Goal: Task Accomplishment & Management: Manage account settings

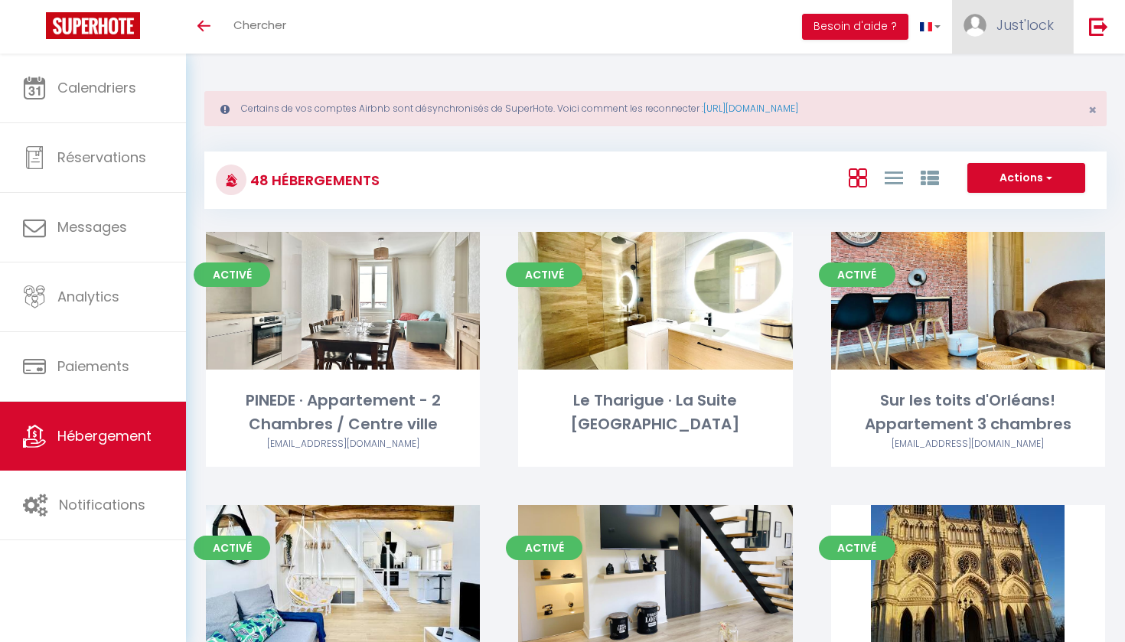
click at [1016, 37] on link "Just'lock" at bounding box center [1012, 27] width 121 height 54
click at [1005, 110] on link "Équipe" at bounding box center [1012, 104] width 113 height 26
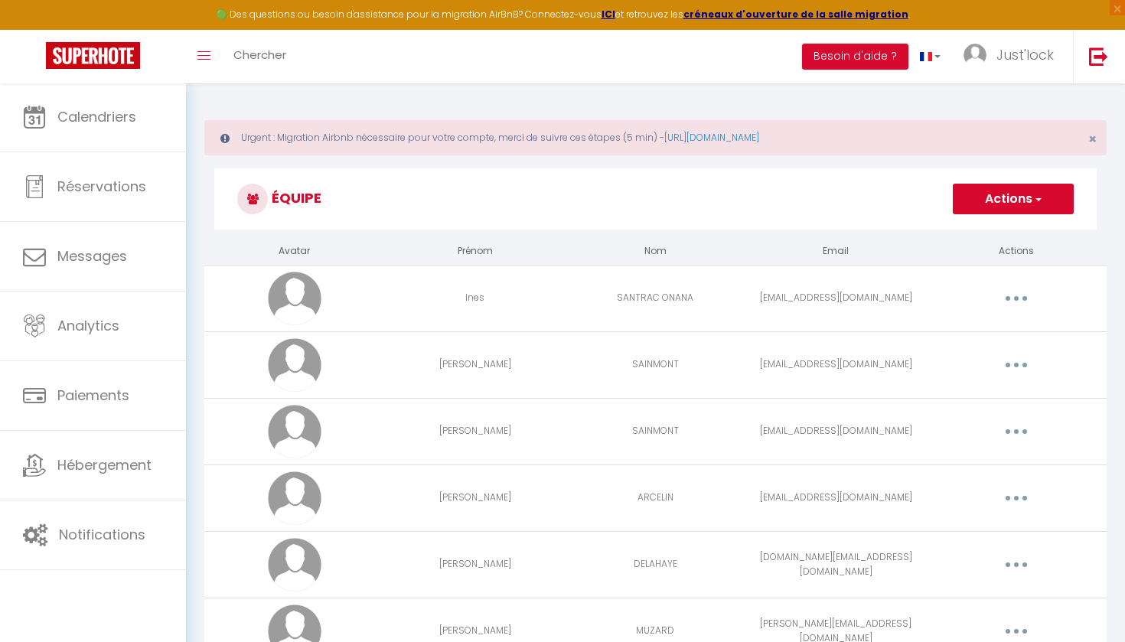
click at [984, 214] on h3 "Équipe" at bounding box center [655, 198] width 883 height 61
click at [1010, 202] on button "Actions" at bounding box center [1013, 199] width 121 height 31
click at [744, 211] on h3 "Équipe" at bounding box center [655, 198] width 883 height 61
click at [998, 64] on span "Just'lock" at bounding box center [1025, 54] width 57 height 19
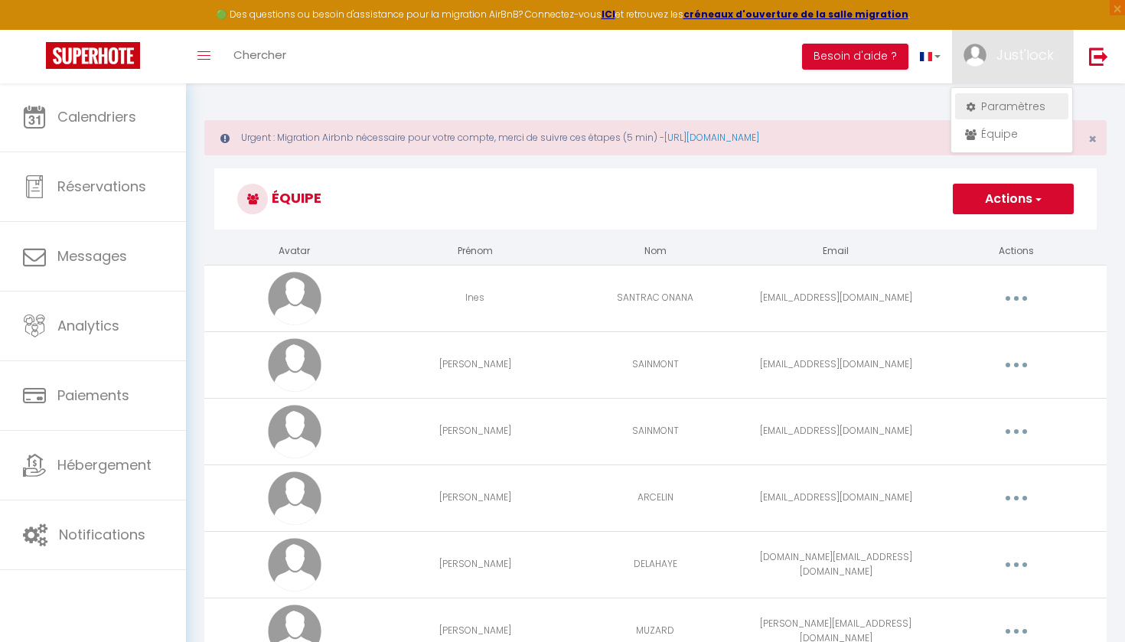
click at [1006, 108] on link "Paramètres" at bounding box center [1012, 106] width 113 height 26
select select "fr"
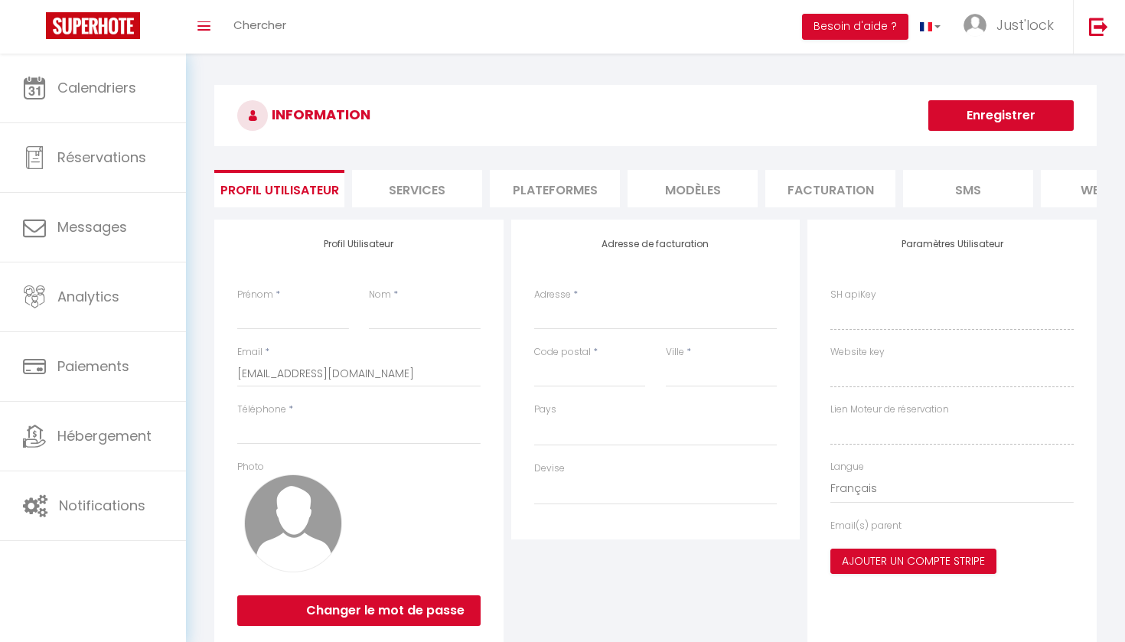
type input "Just'lock"
type input "Conciergerie"
type input "0760743200"
type input "[STREET_ADDRESS]"
type input "45160"
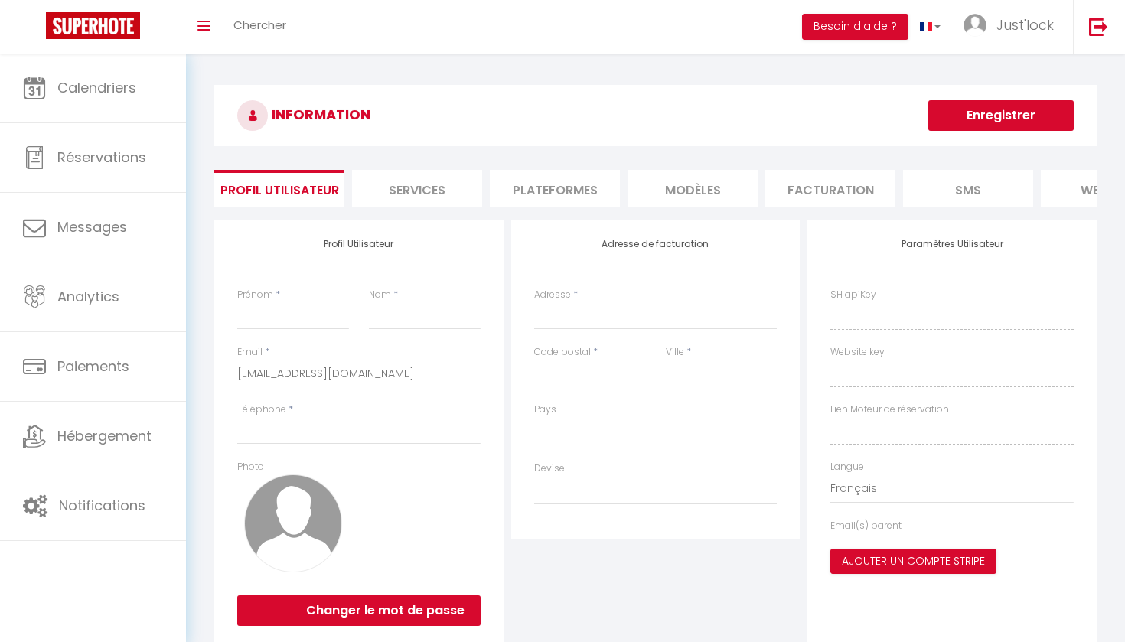
type input "SAINT HILAIRE SAINT MESMIN"
type input "XSQcm0pUgeq8Zjrlw5u1sTdDG"
type input "SPghkob7SNQ9c1LJ8LQntre9y"
type input "[URL][DOMAIN_NAME]"
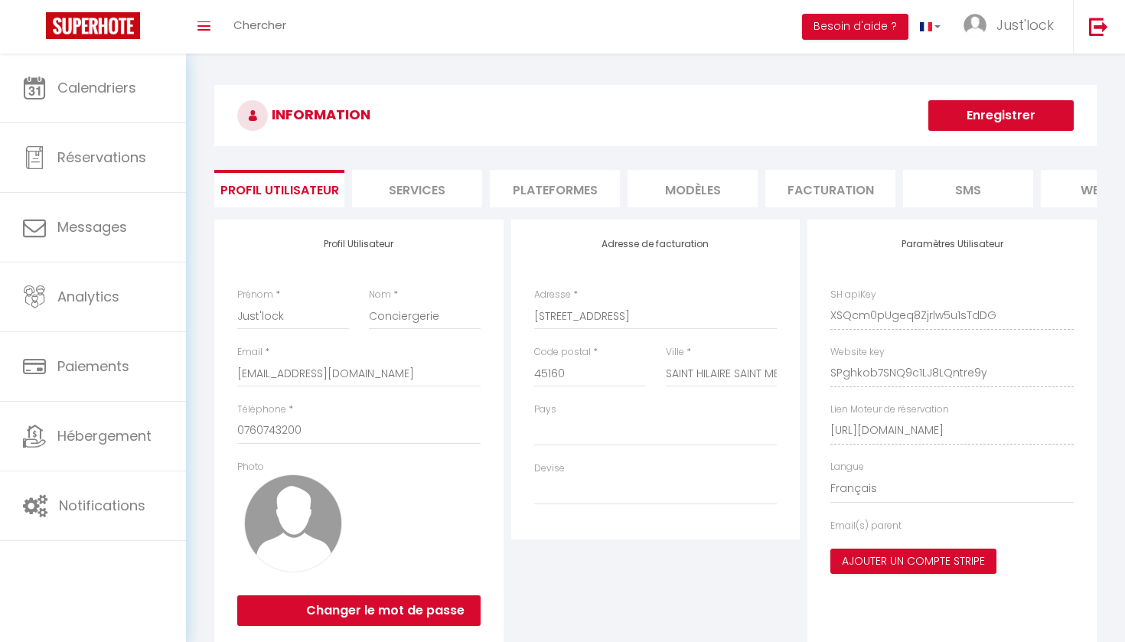
select select "28"
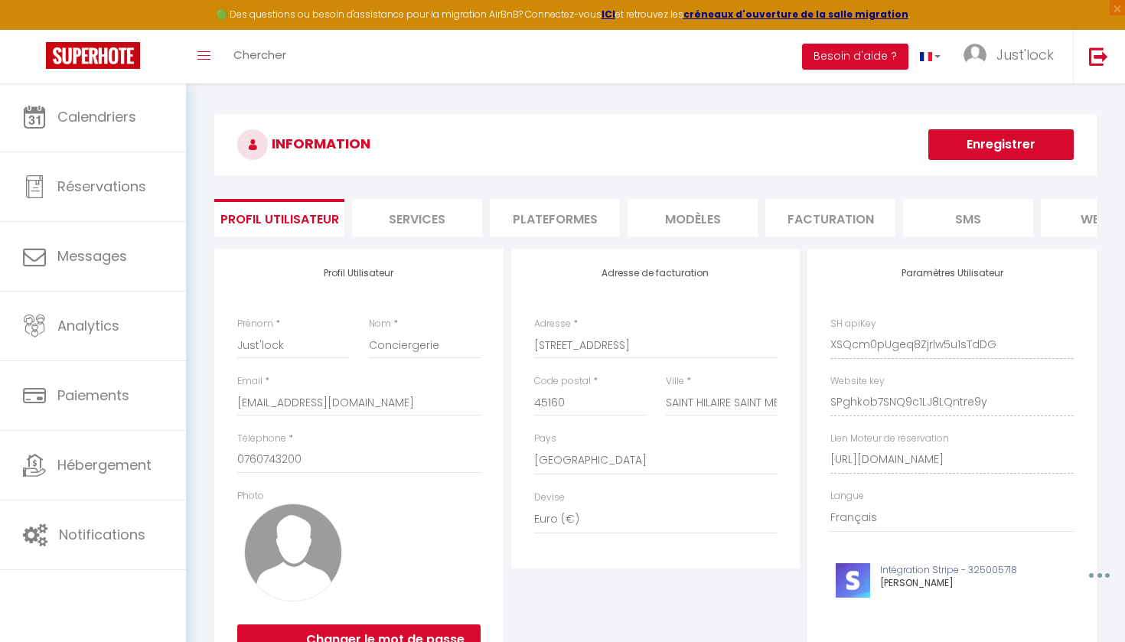
click at [576, 210] on li "Plateformes" at bounding box center [555, 218] width 130 height 38
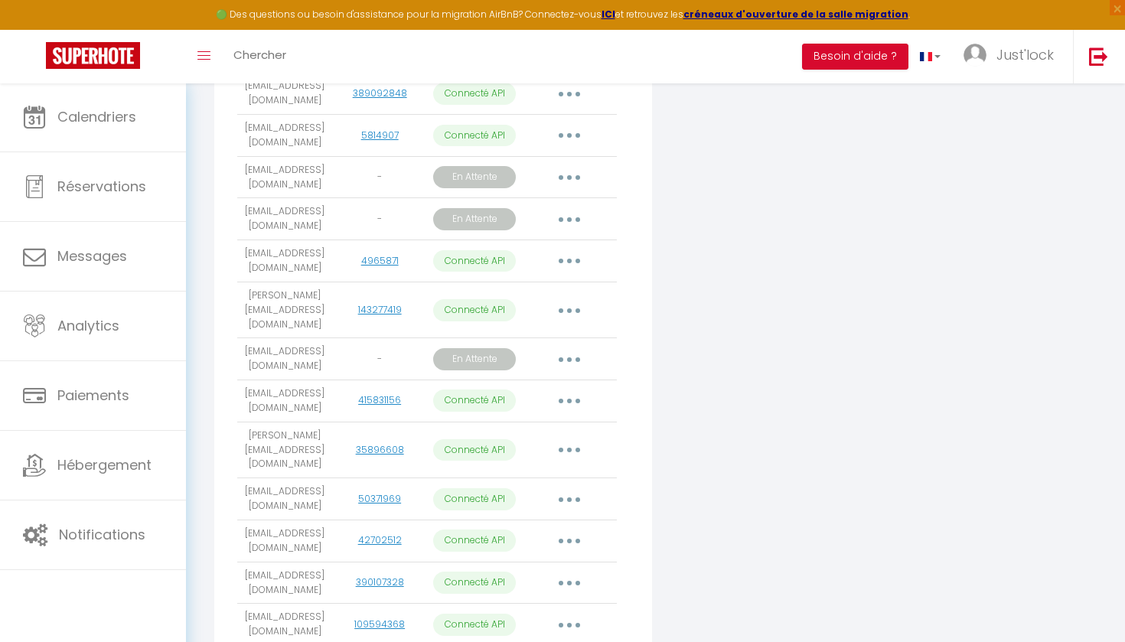
scroll to position [1495, 0]
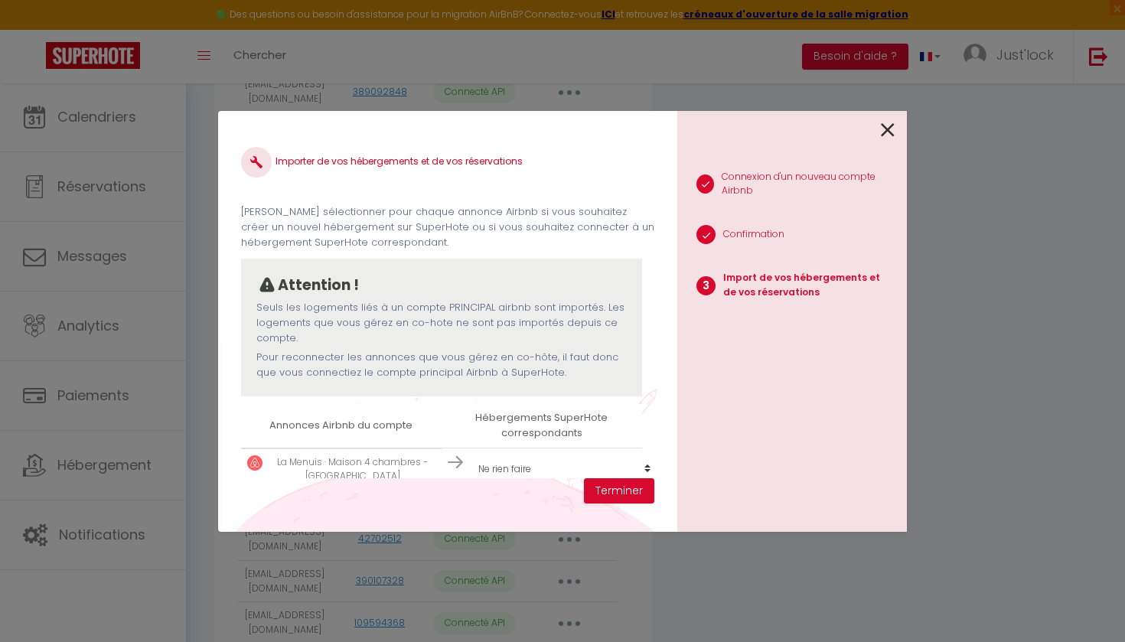
click at [511, 463] on select "Créer un nouvel hébergement Ne rien faire PINEDE · Appartement - 2 Chambres / C…" at bounding box center [565, 469] width 188 height 29
select select "37186"
click at [610, 493] on button "Terminer" at bounding box center [619, 492] width 70 height 26
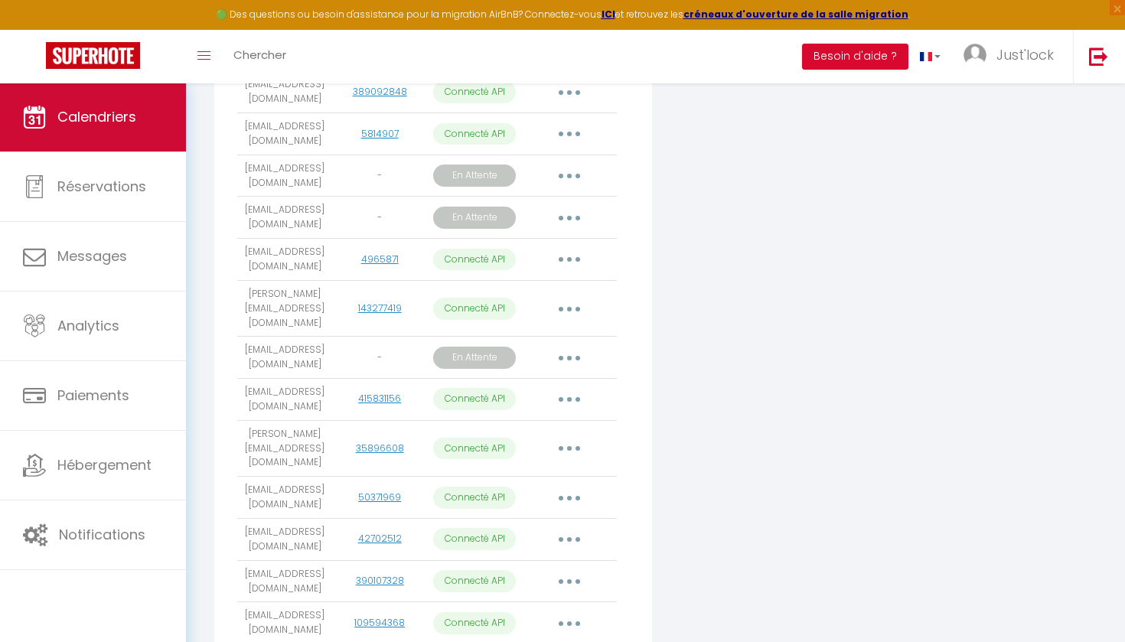
click at [79, 135] on link "Calendriers" at bounding box center [93, 117] width 186 height 69
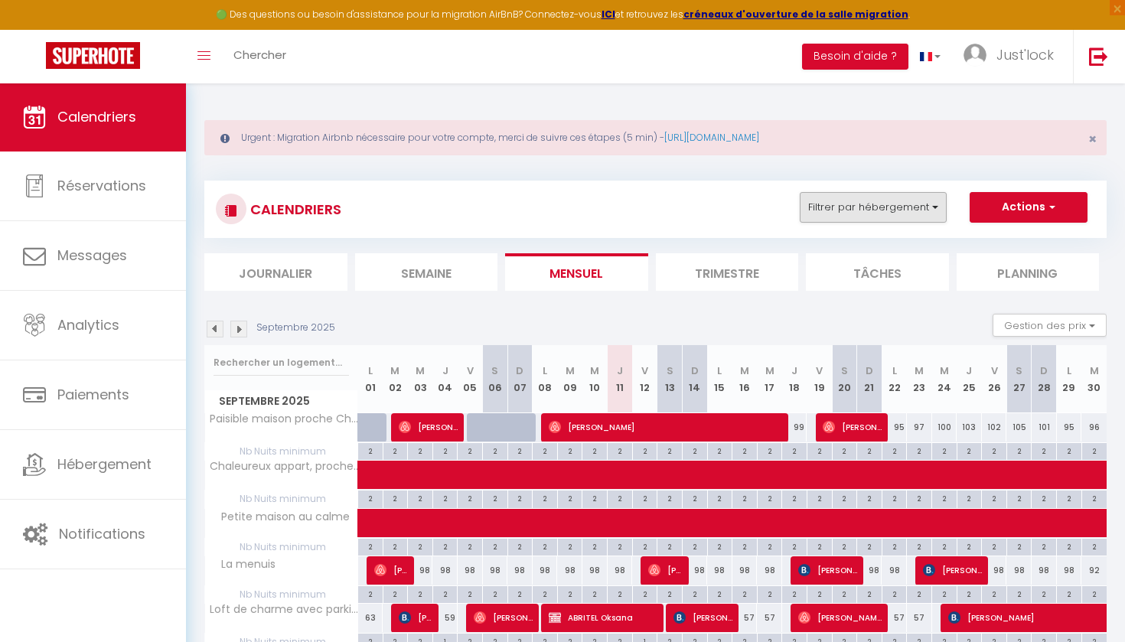
click at [942, 209] on button "Filtrer par hébergement" at bounding box center [873, 207] width 147 height 31
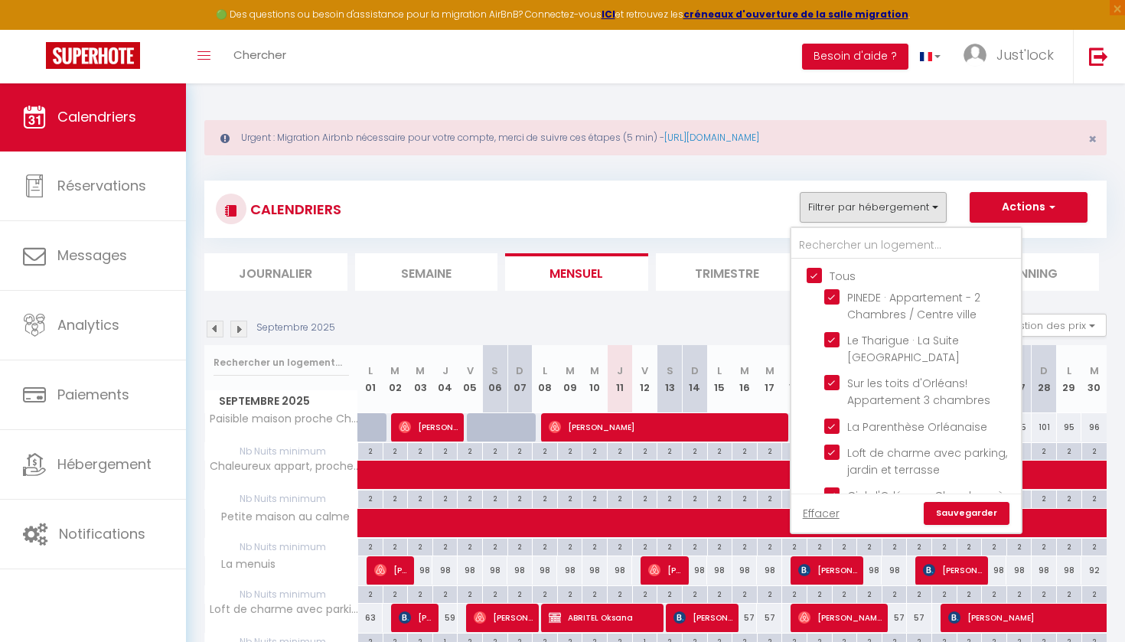
click at [815, 273] on input "Tous" at bounding box center [922, 274] width 230 height 15
checkbox input "false"
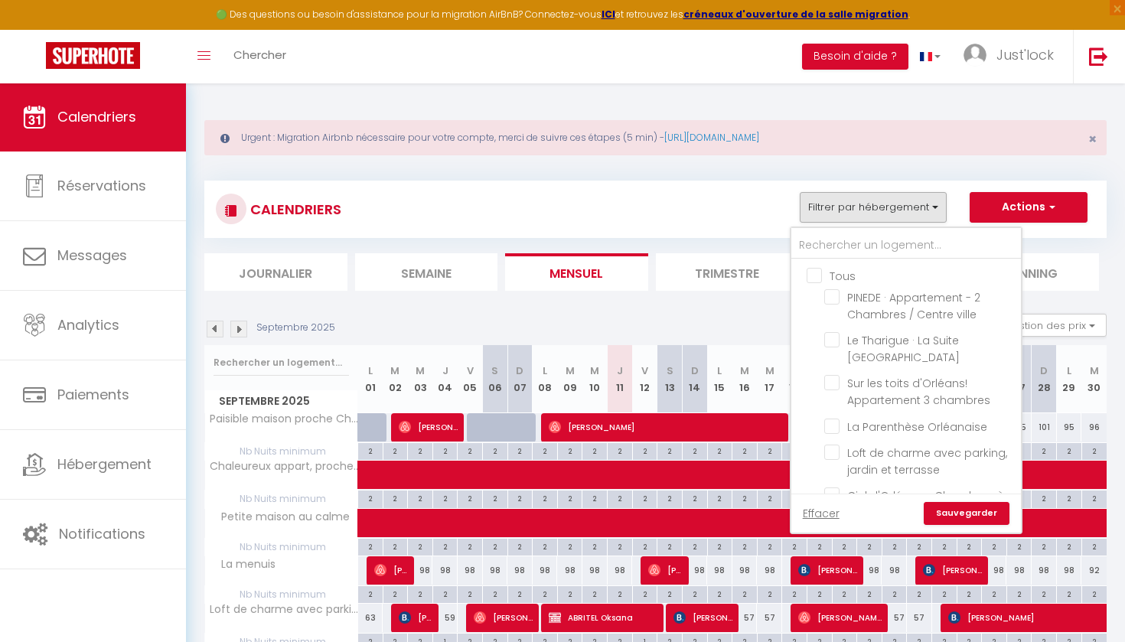
checkbox input "false"
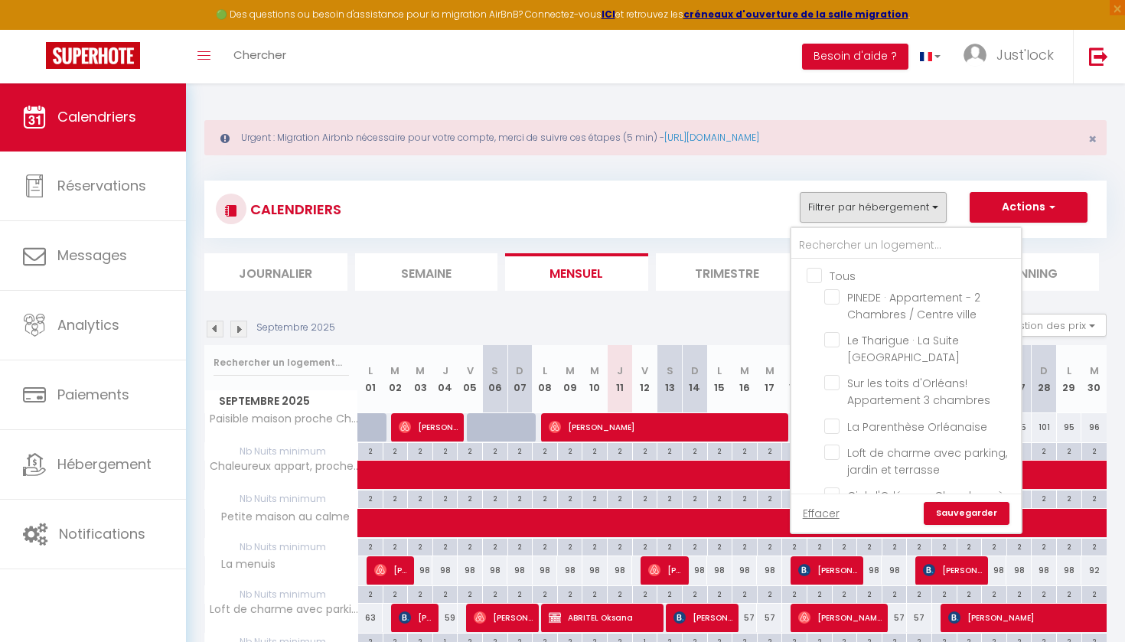
checkbox input "false"
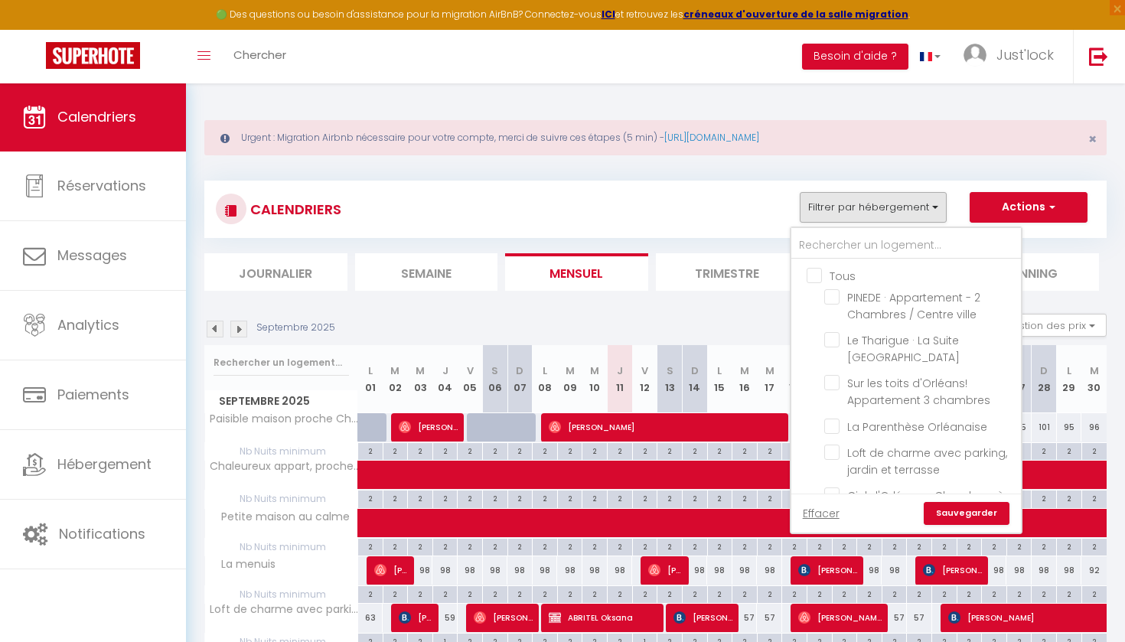
checkbox input "false"
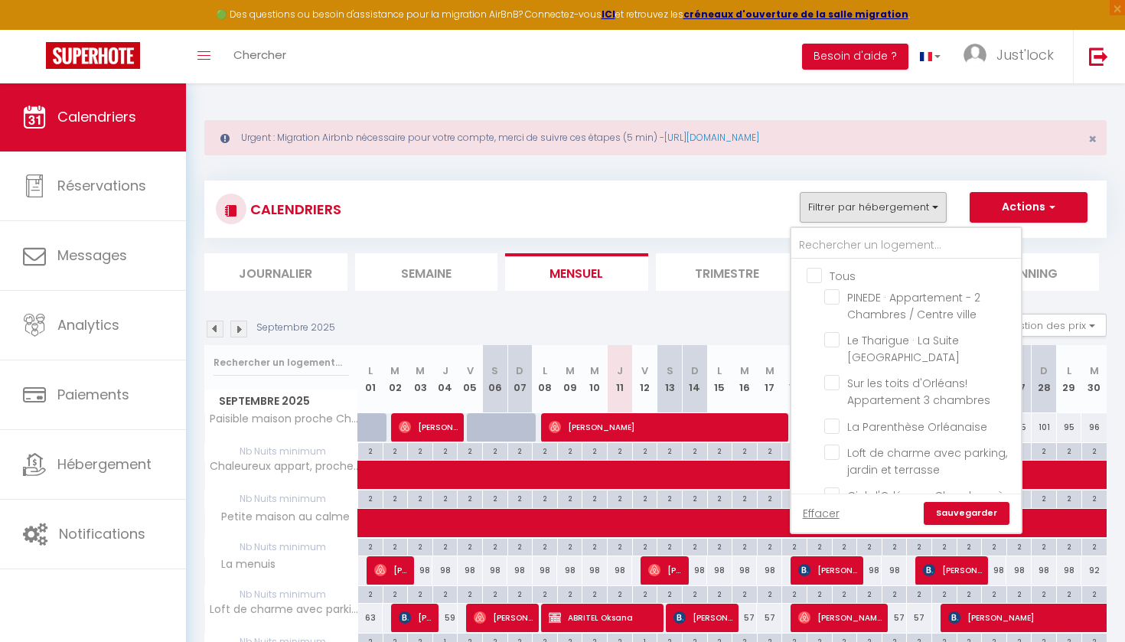
checkbox input "false"
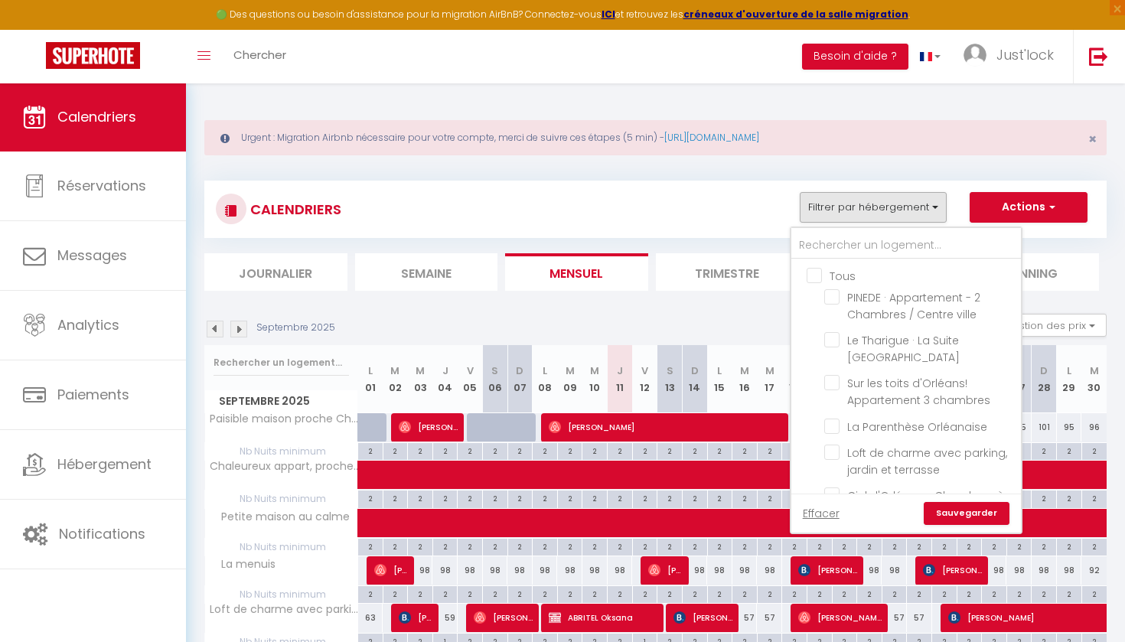
checkbox input "false"
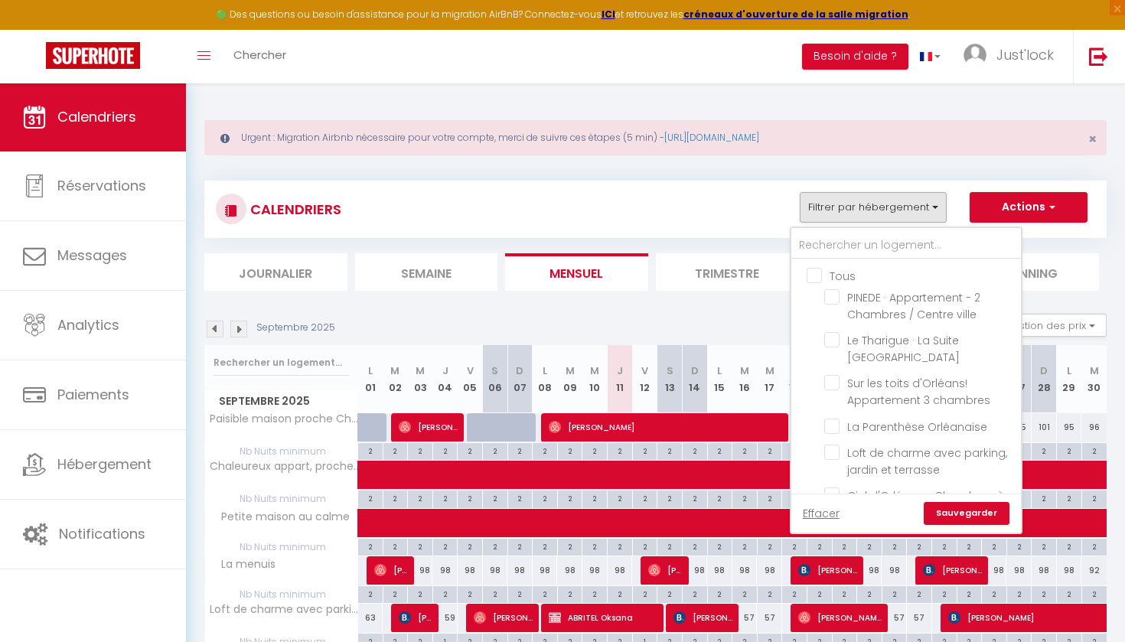
checkbox input "false"
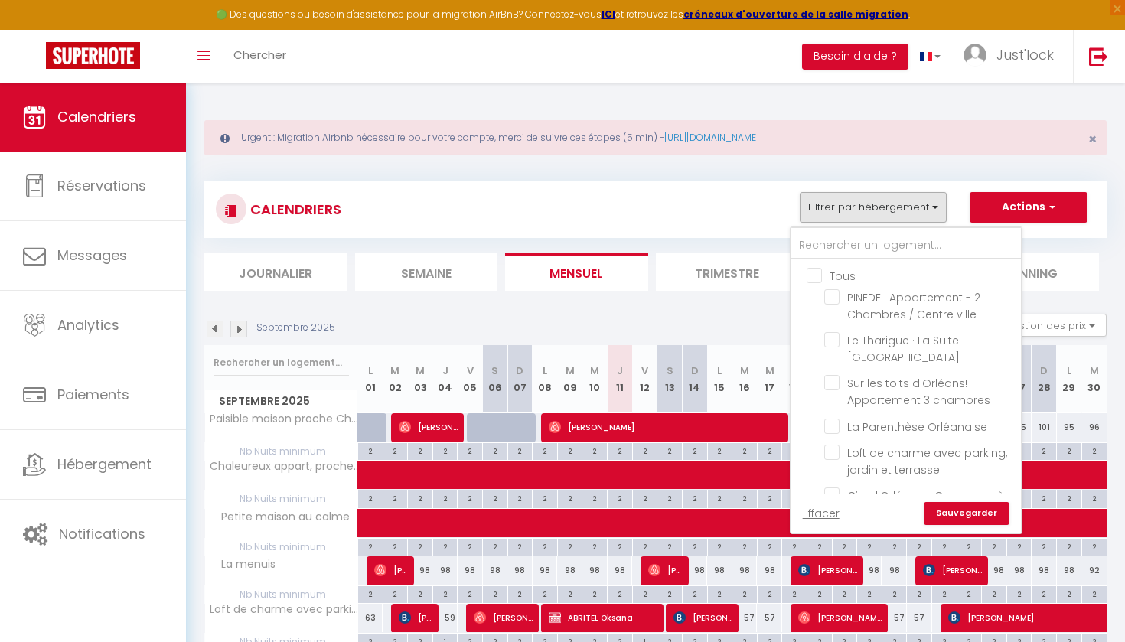
checkbox input "false"
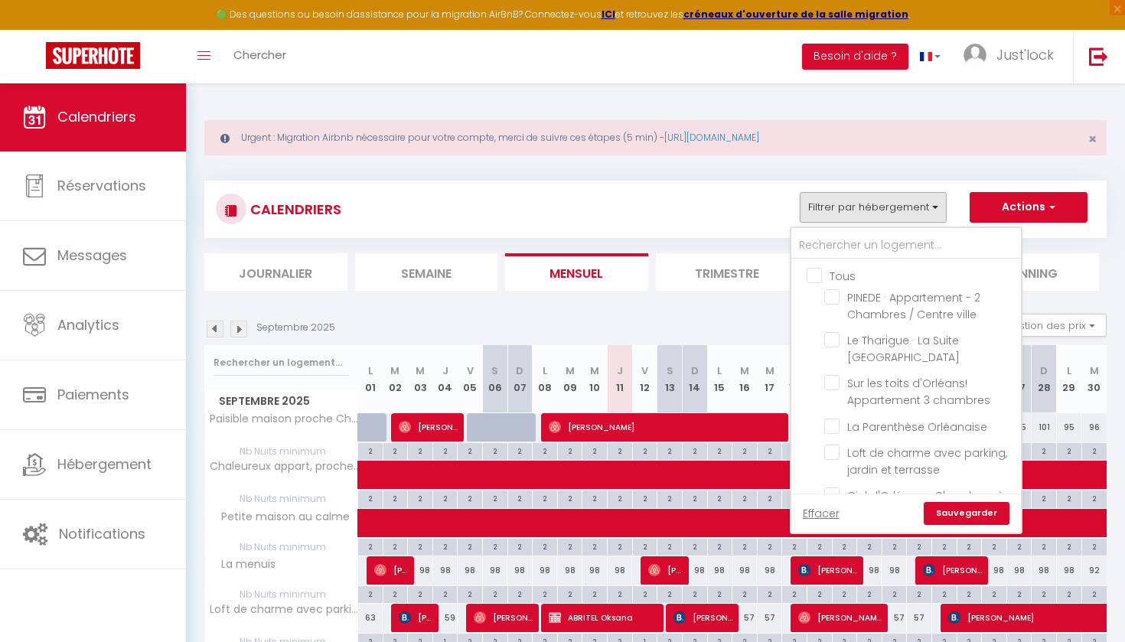
checkbox input "false"
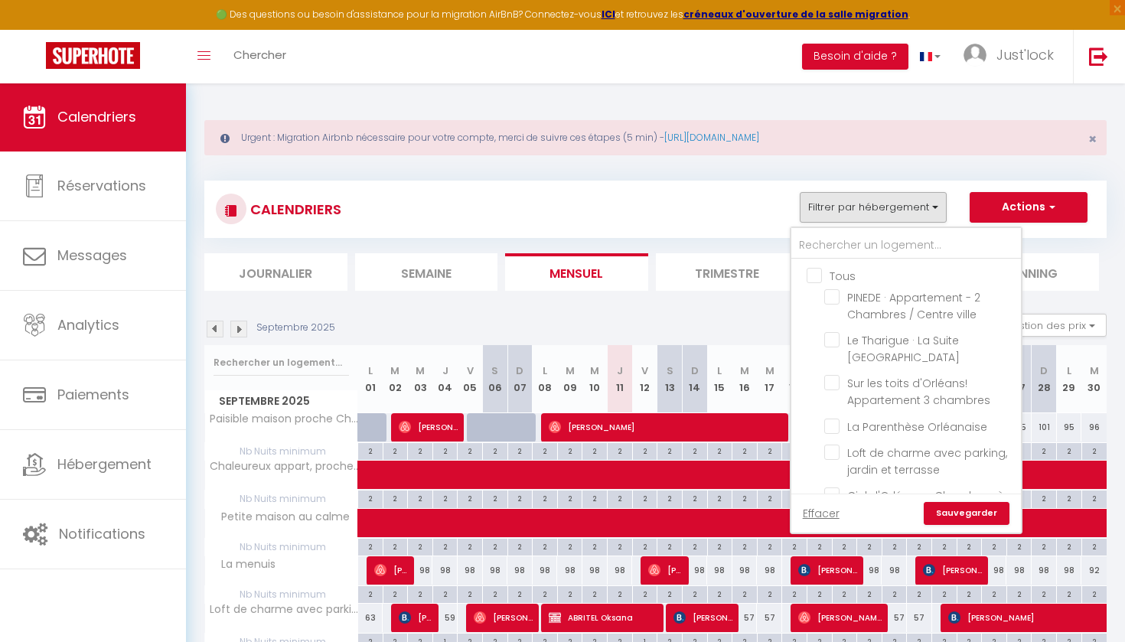
checkbox input "false"
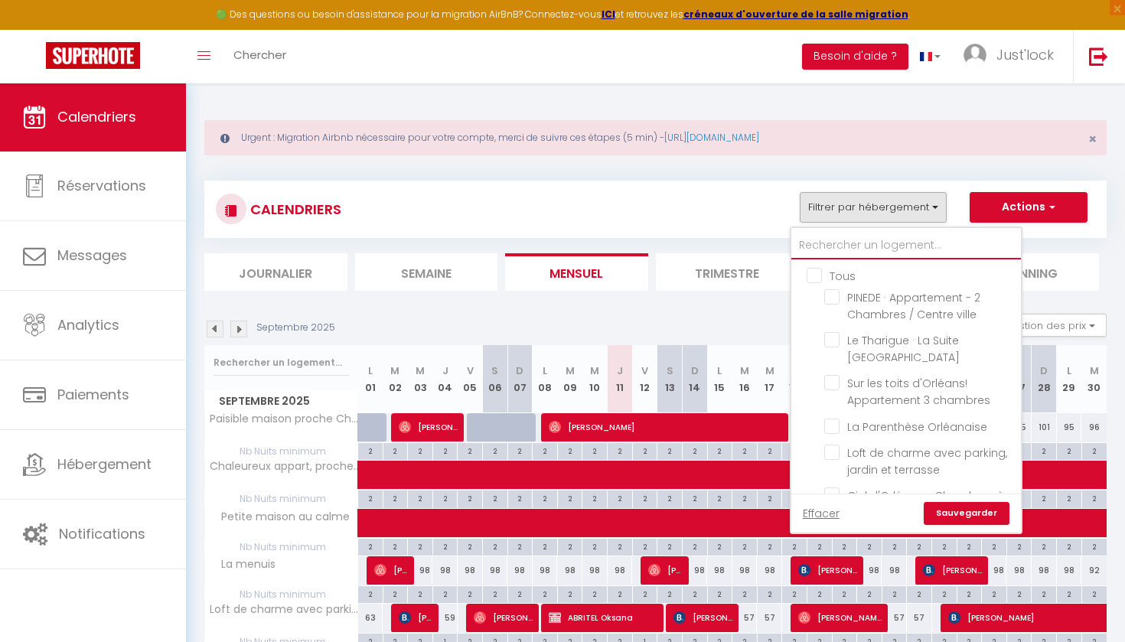
click at [845, 237] on input "text" at bounding box center [907, 246] width 230 height 28
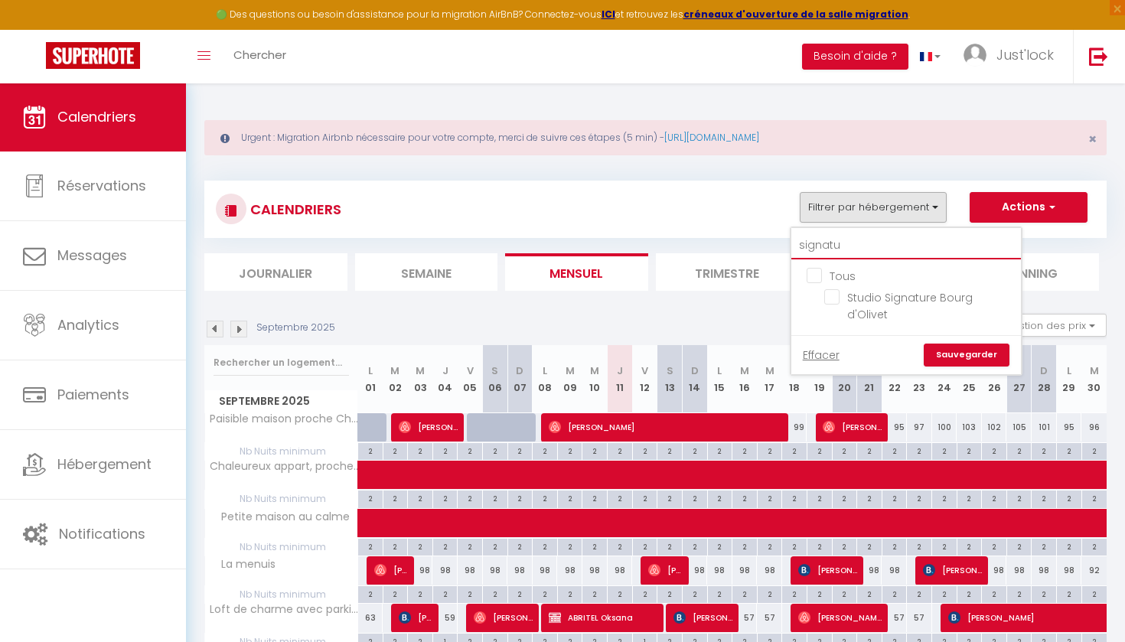
type input "signature"
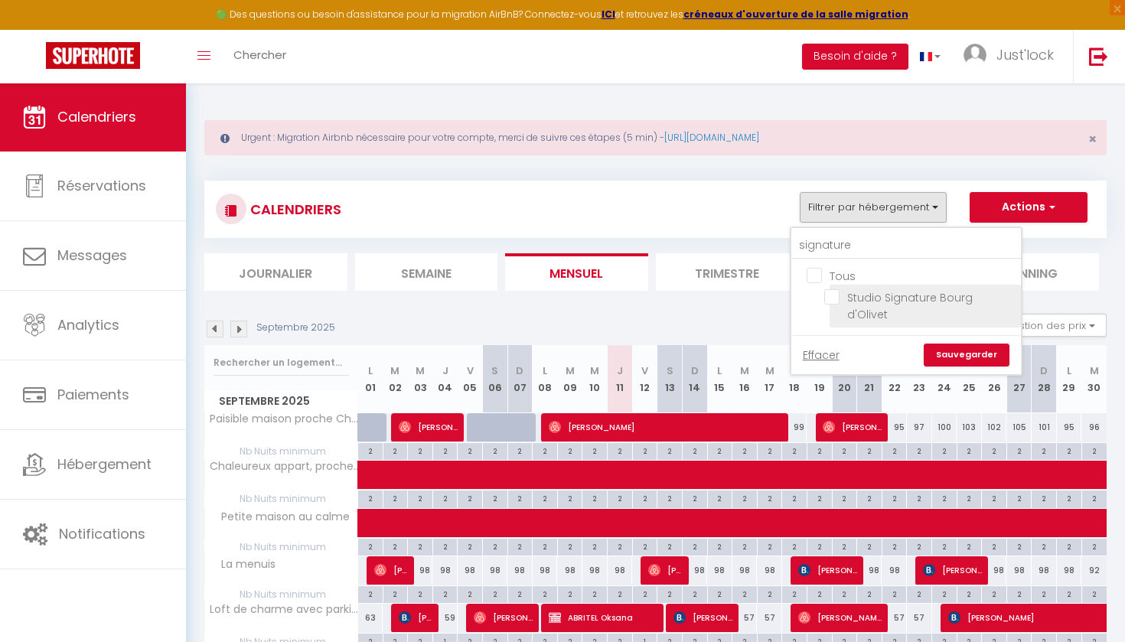
drag, startPoint x: 826, startPoint y: 275, endPoint x: 834, endPoint y: 298, distance: 24.2
click at [834, 298] on input "Studio Signature Bourg d'Olivet" at bounding box center [920, 296] width 191 height 15
checkbox input "true"
click at [985, 344] on link "Sauvegarder" at bounding box center [967, 355] width 86 height 23
select select
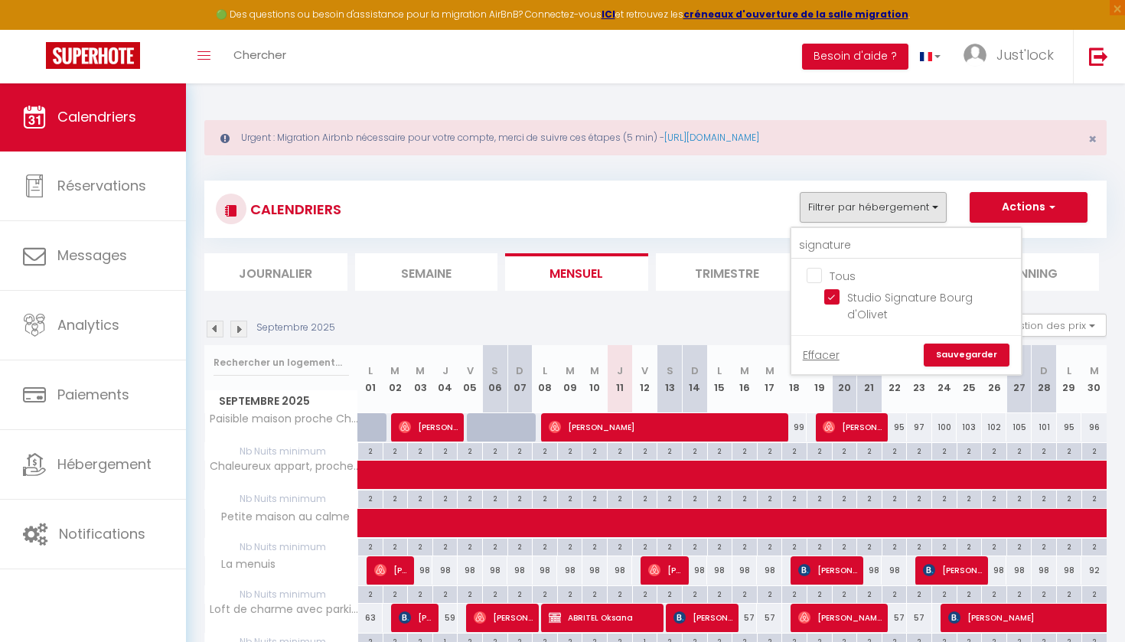
select select
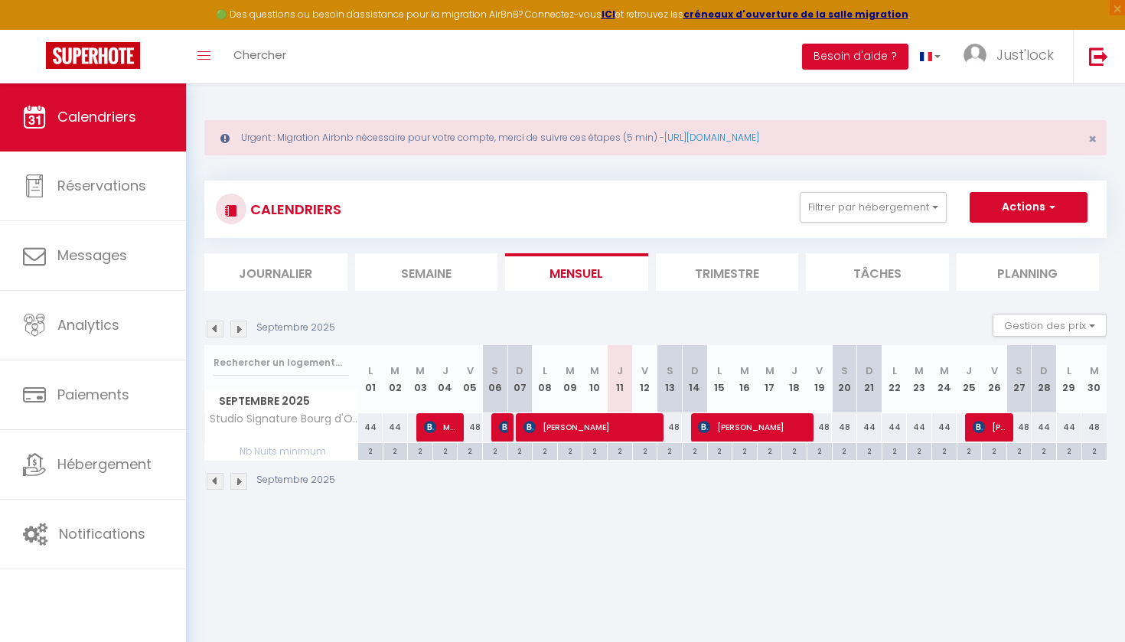
click at [586, 423] on span "[PERSON_NAME]" at bounding box center [591, 427] width 135 height 29
select select "OK"
select select "0"
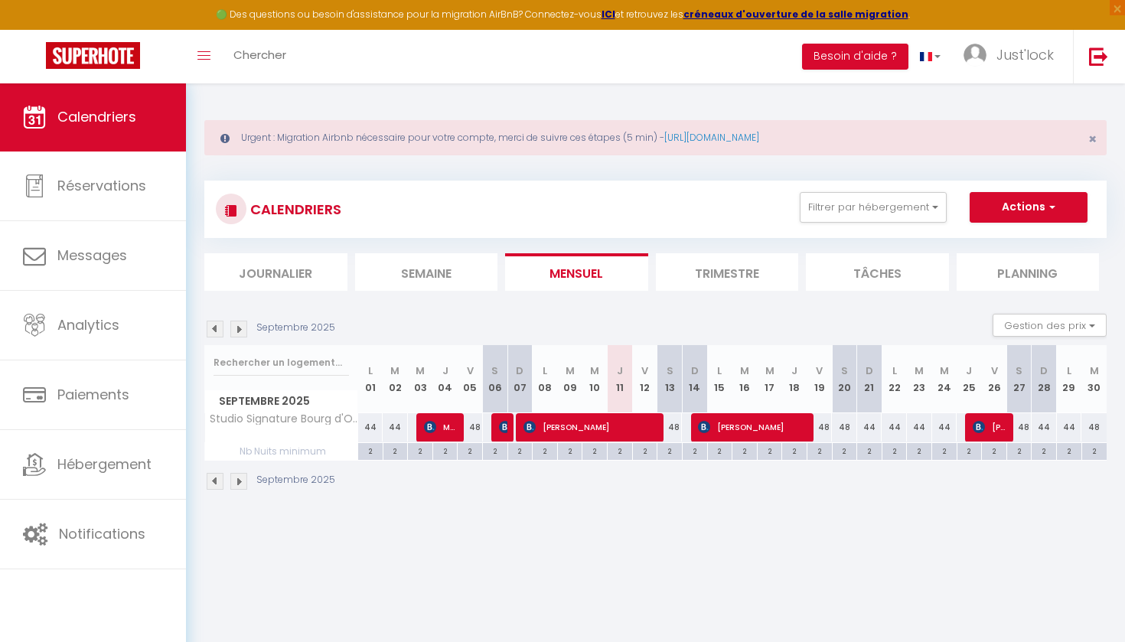
select select "1"
select select
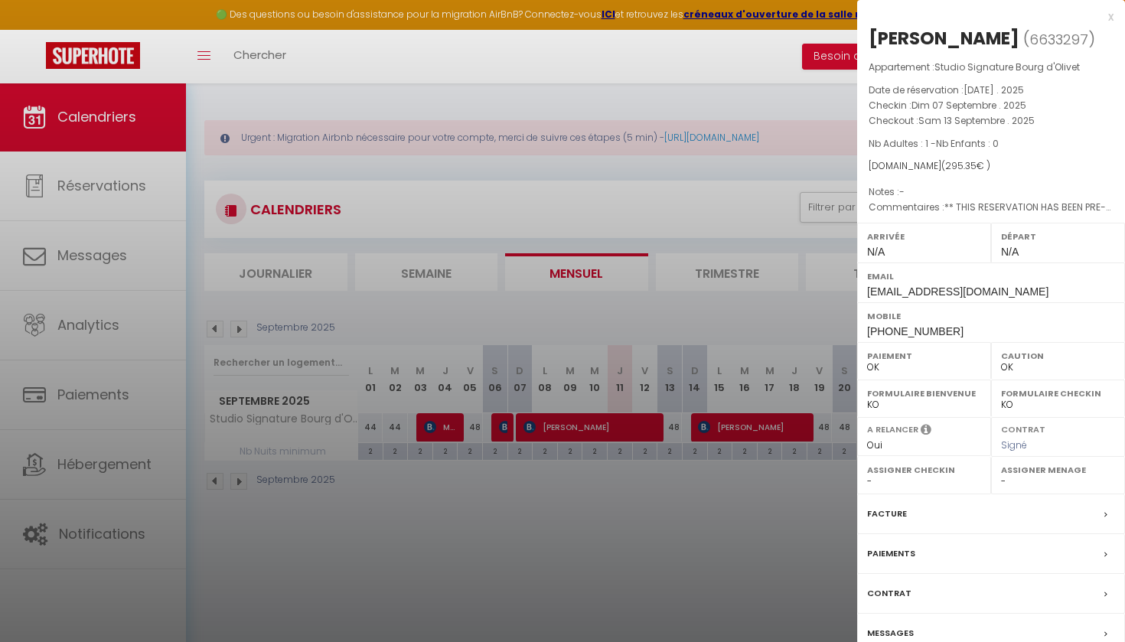
click at [893, 512] on label "Facture" at bounding box center [887, 514] width 40 height 16
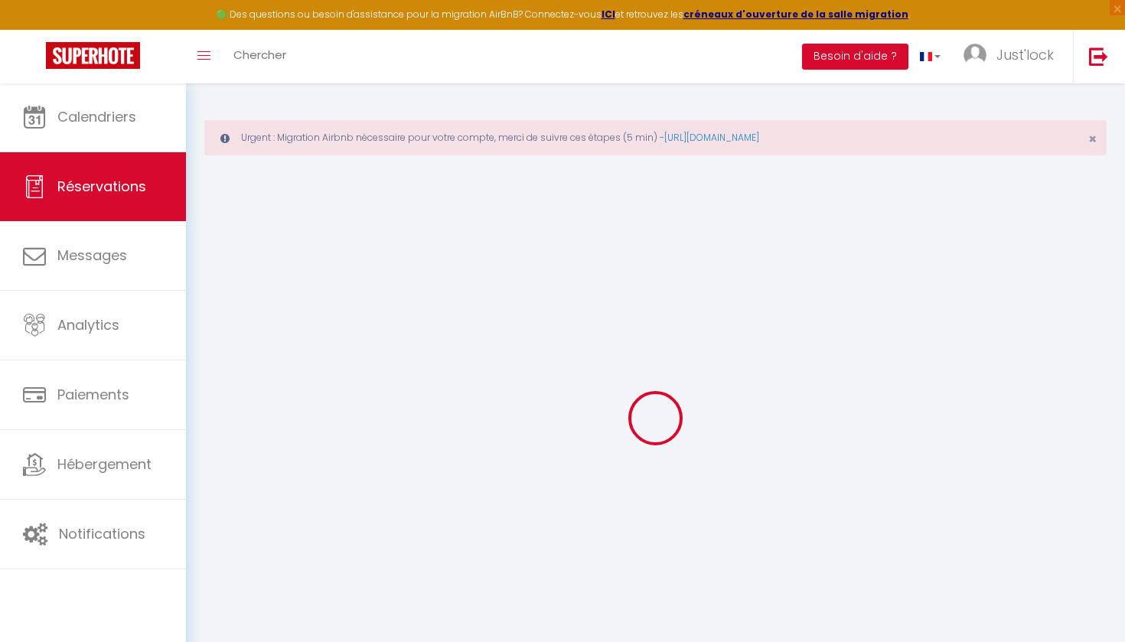
select select "cleaning"
select select "other"
select select "taxes"
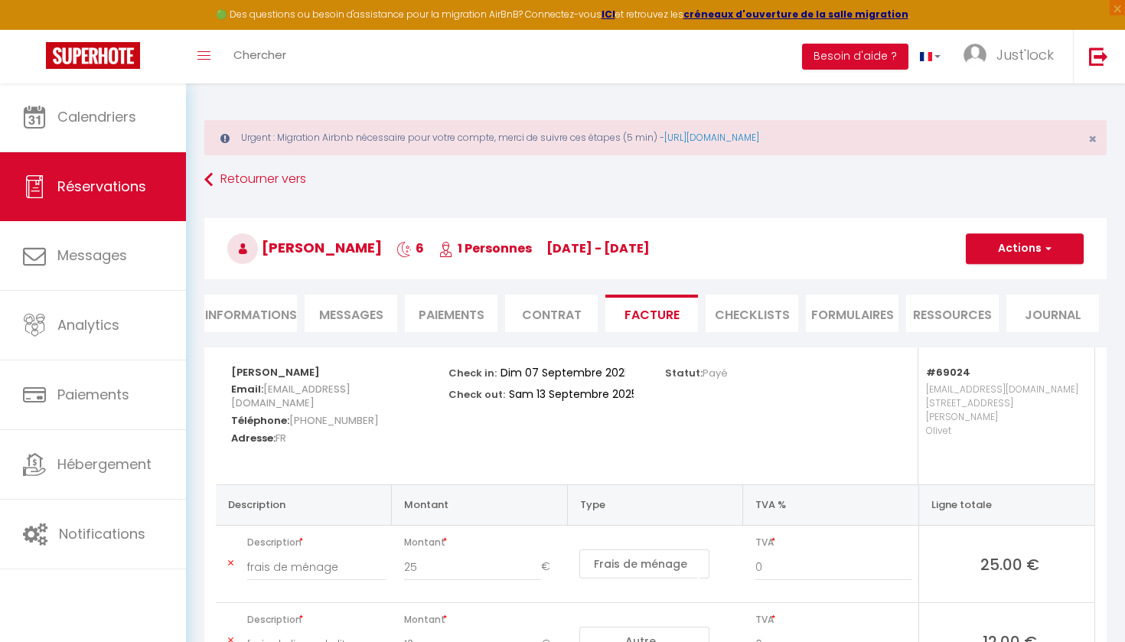
click at [1041, 237] on button "Actions" at bounding box center [1025, 249] width 118 height 31
click at [1035, 320] on link "Envoyer la facture" at bounding box center [1013, 322] width 129 height 20
type input "[EMAIL_ADDRESS][DOMAIN_NAME]"
select select "fr"
type input "Votre facture 6633297 - Studio Signature Bourg d'Olivet"
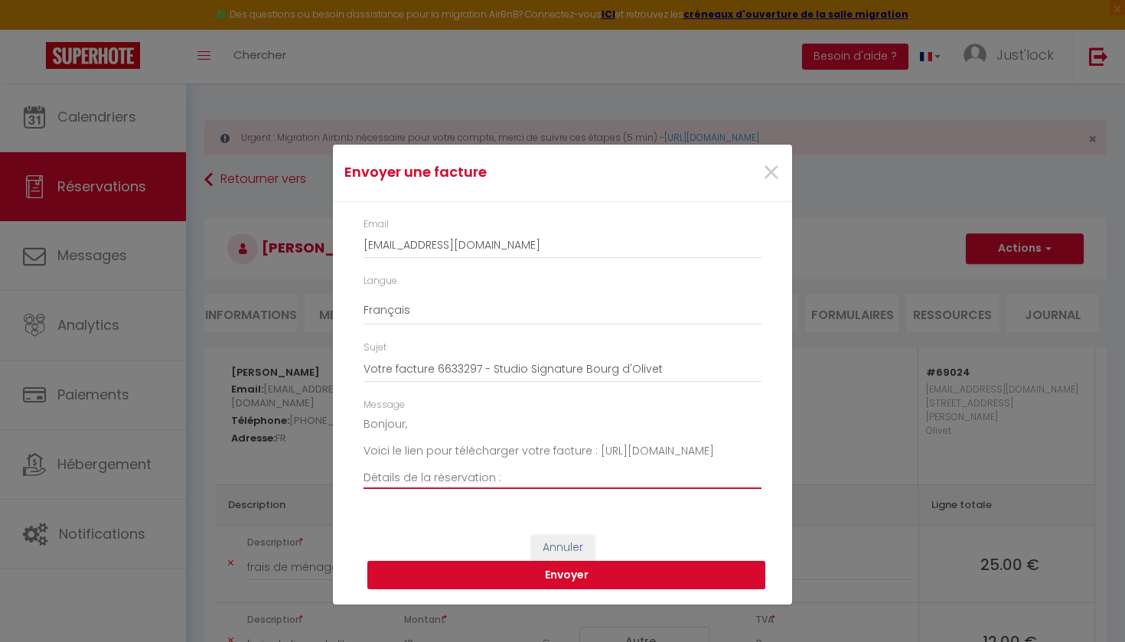
drag, startPoint x: 645, startPoint y: 460, endPoint x: 322, endPoint y: 464, distance: 323.1
click at [322, 464] on div "Envoyer une facture × Email [EMAIL_ADDRESS][DOMAIN_NAME] Langue Anglais Françai…" at bounding box center [562, 321] width 1125 height 642
type textarea "Bonjour, Voici le lien pour télécharger votre facture : Détails de la réservati…"
click at [570, 542] on button "Annuler" at bounding box center [563, 548] width 64 height 26
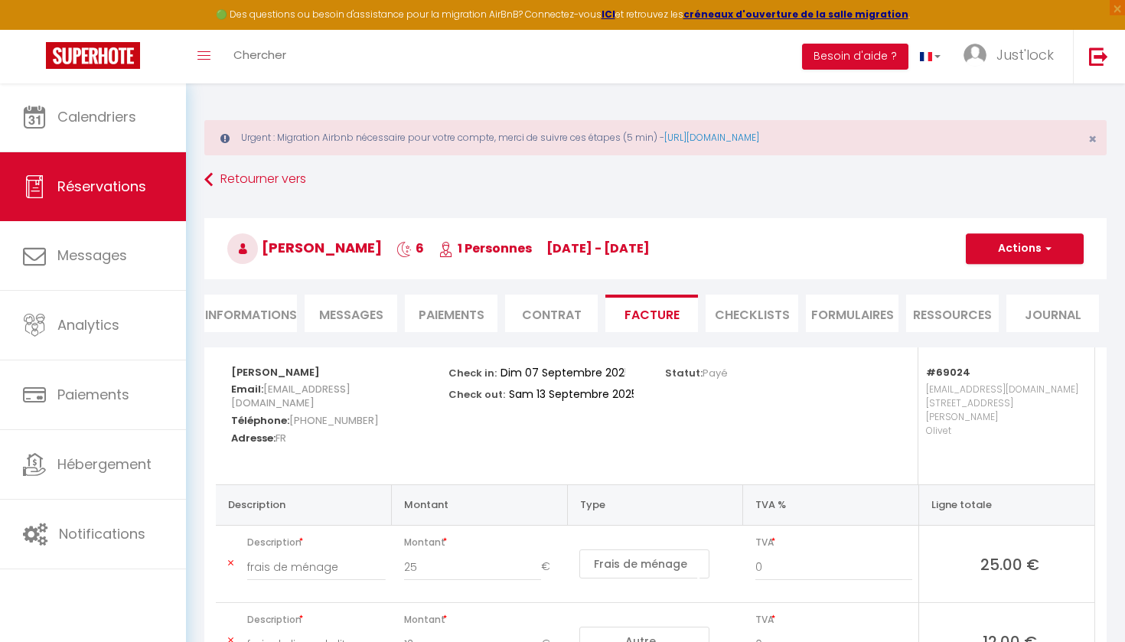
click at [1027, 250] on button "Actions" at bounding box center [1025, 249] width 118 height 31
click at [1027, 322] on link "Envoyer la facture" at bounding box center [1013, 322] width 129 height 20
type input "[EMAIL_ADDRESS][DOMAIN_NAME]"
type input "Votre facture 6633297 - Studio Signature Bourg d'Olivet"
type textarea "Bonjour, Voici le lien pour télécharger votre facture : [URL][DOMAIN_NAME] Déta…"
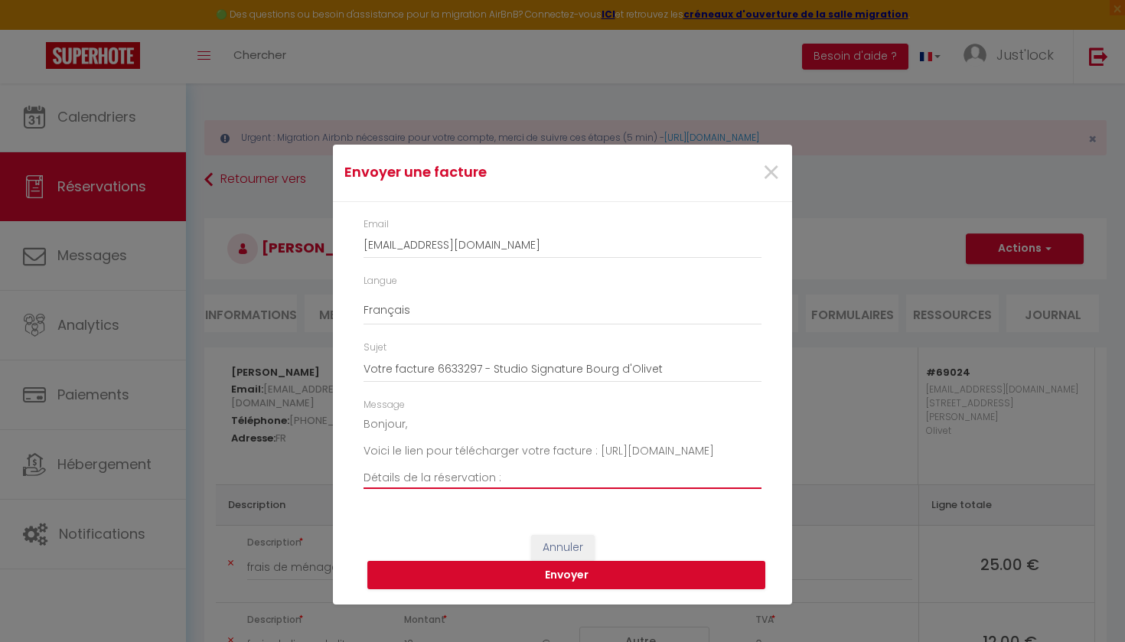
drag, startPoint x: 642, startPoint y: 461, endPoint x: 341, endPoint y: 461, distance: 300.9
click at [341, 461] on div "Email [EMAIL_ADDRESS][DOMAIN_NAME] Langue Anglais Français Espagnol Portugais S…" at bounding box center [562, 361] width 459 height 319
click at [672, 570] on button "Envoyer" at bounding box center [567, 575] width 398 height 29
